Goal: Transaction & Acquisition: Purchase product/service

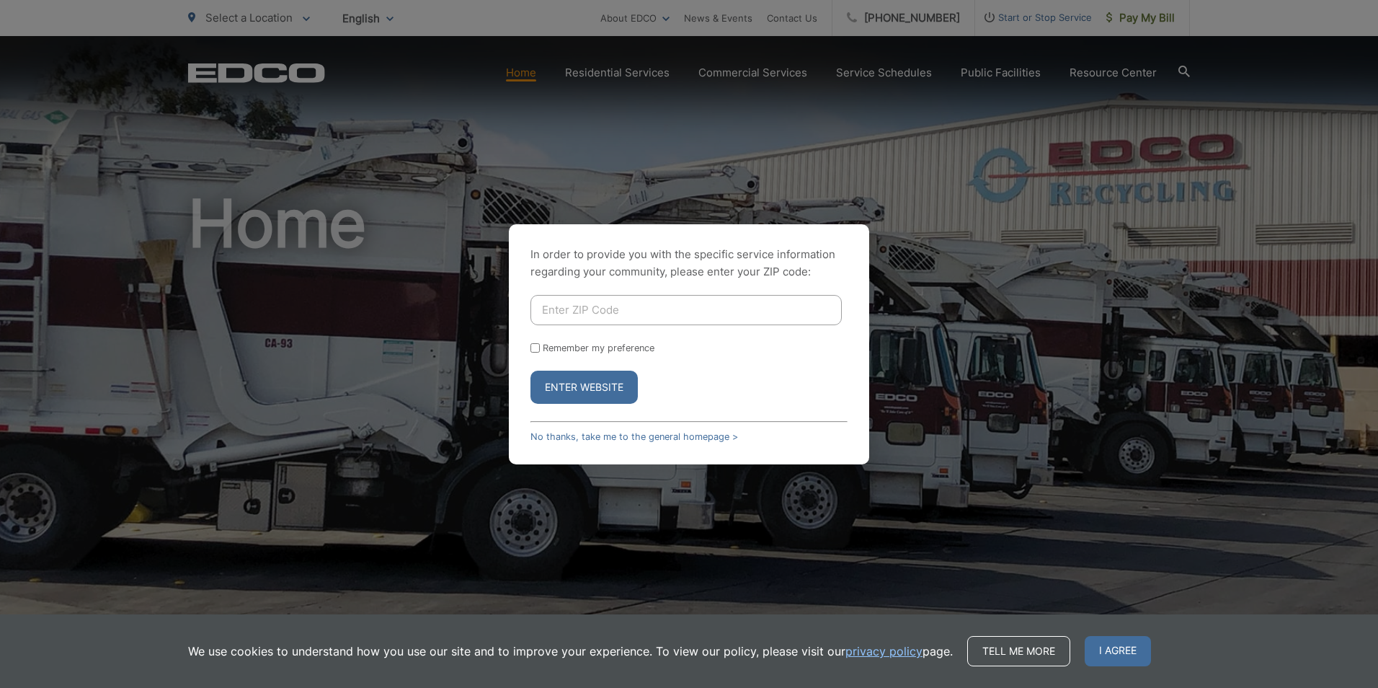
click at [566, 311] on input "Enter ZIP Code" at bounding box center [686, 310] width 311 height 30
click at [544, 441] on link "No thanks, take me to the general homepage >" at bounding box center [635, 436] width 208 height 11
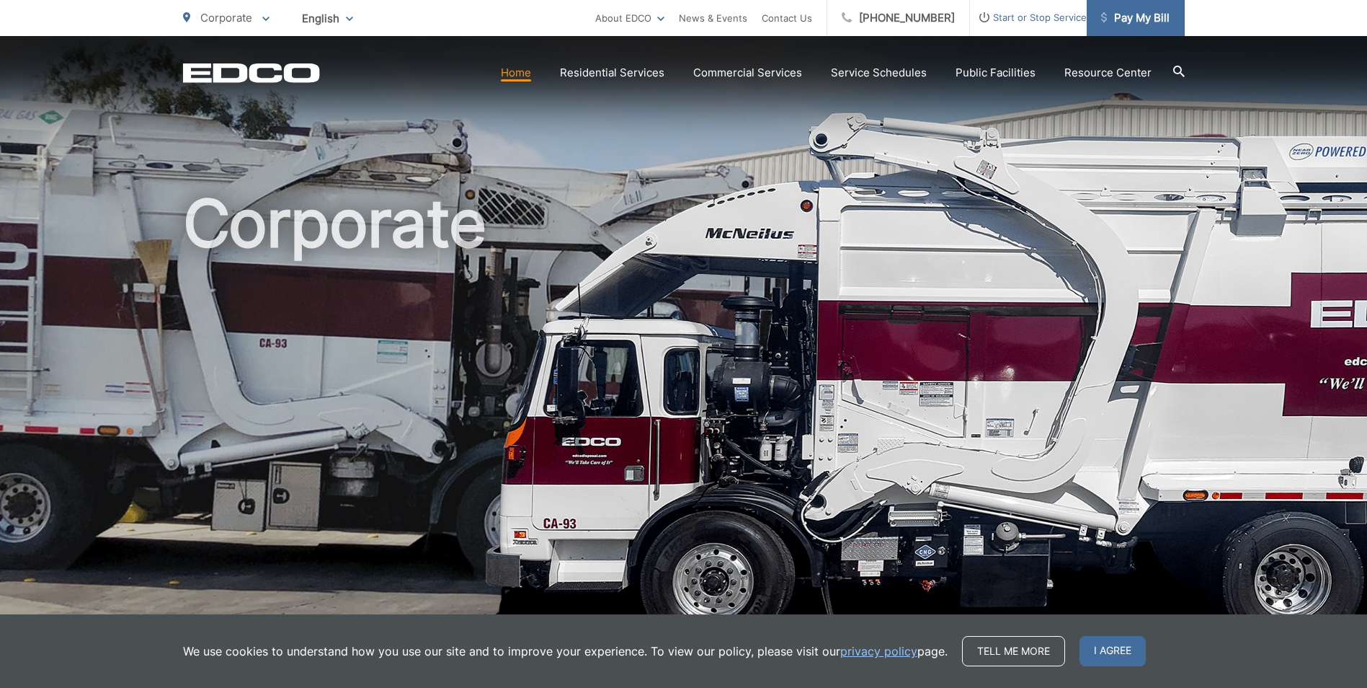
click at [1148, 19] on span "Pay My Bill" at bounding box center [1135, 17] width 68 height 17
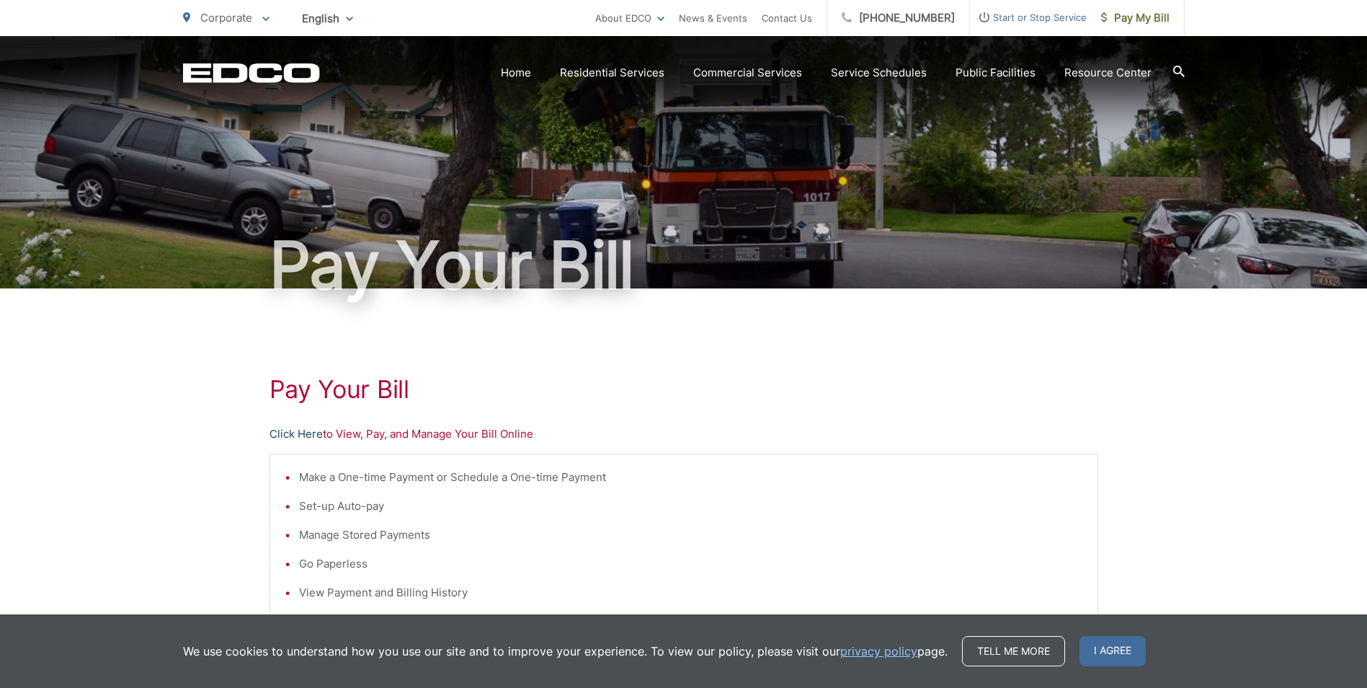
click at [301, 430] on link "Click Here" at bounding box center [296, 433] width 53 height 17
